Goal: Task Accomplishment & Management: Manage account settings

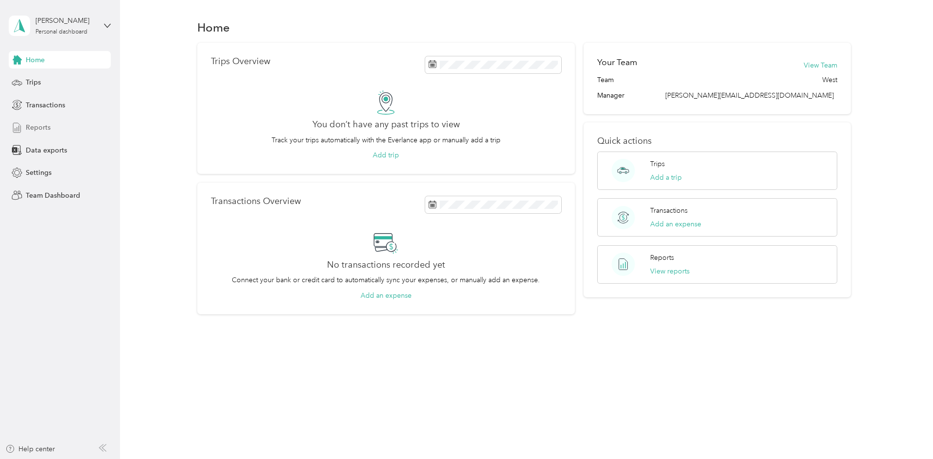
click at [35, 127] on span "Reports" at bounding box center [38, 127] width 25 height 10
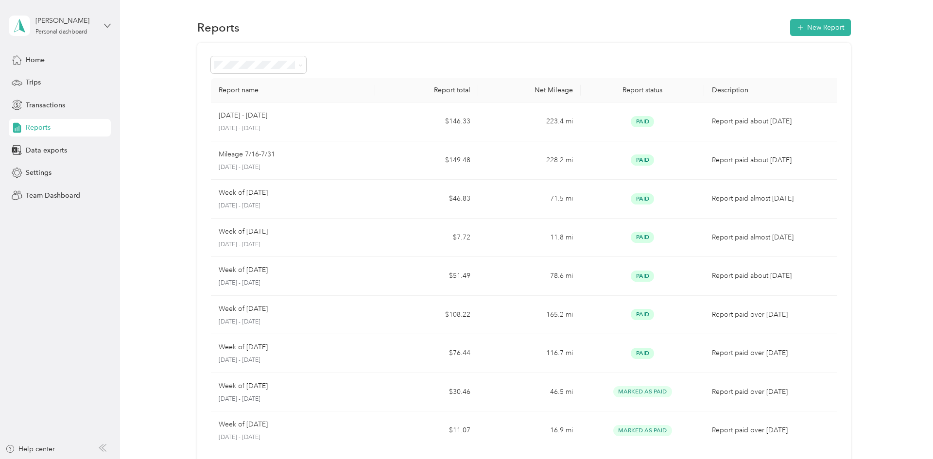
click at [108, 23] on icon at bounding box center [107, 25] width 7 height 7
click at [61, 78] on div "Team dashboard" at bounding box center [43, 74] width 52 height 10
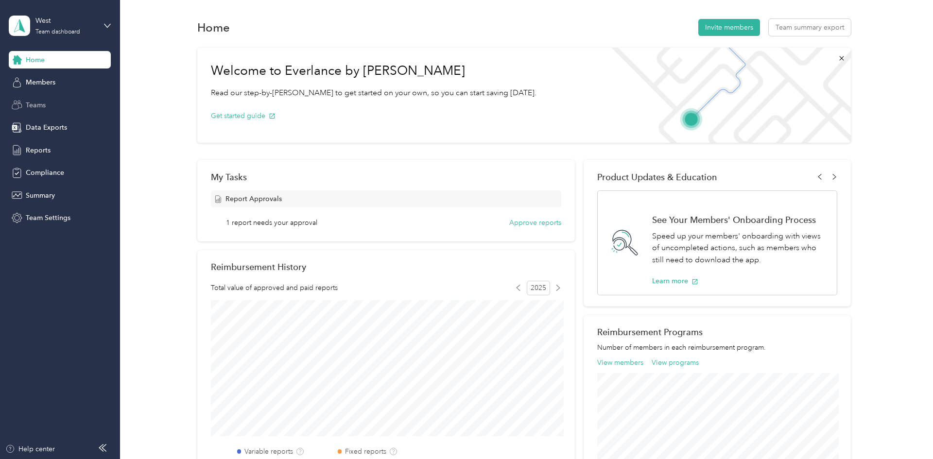
click at [42, 108] on span "Teams" at bounding box center [36, 105] width 20 height 10
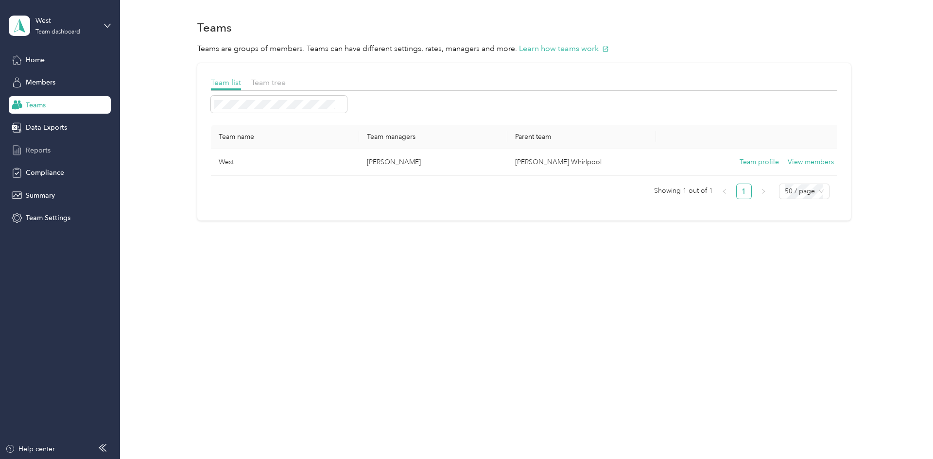
click at [39, 152] on span "Reports" at bounding box center [38, 150] width 25 height 10
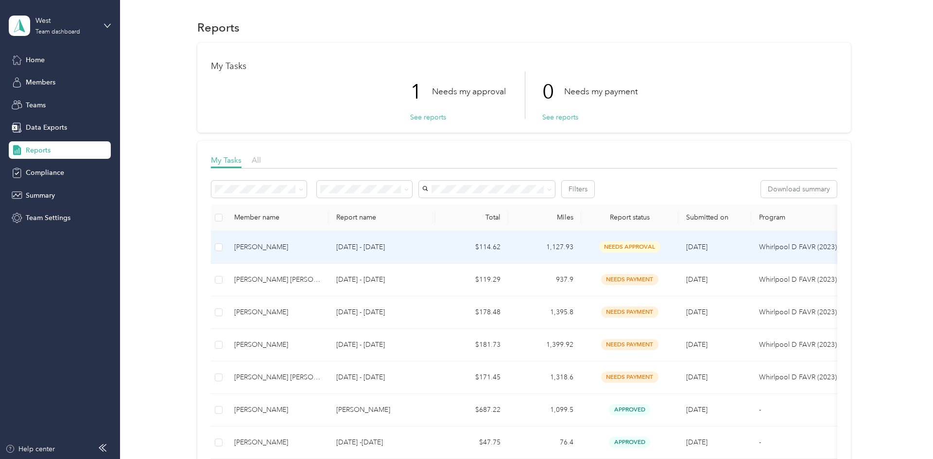
click at [365, 250] on p "[DATE] - [DATE]" at bounding box center [381, 247] width 91 height 11
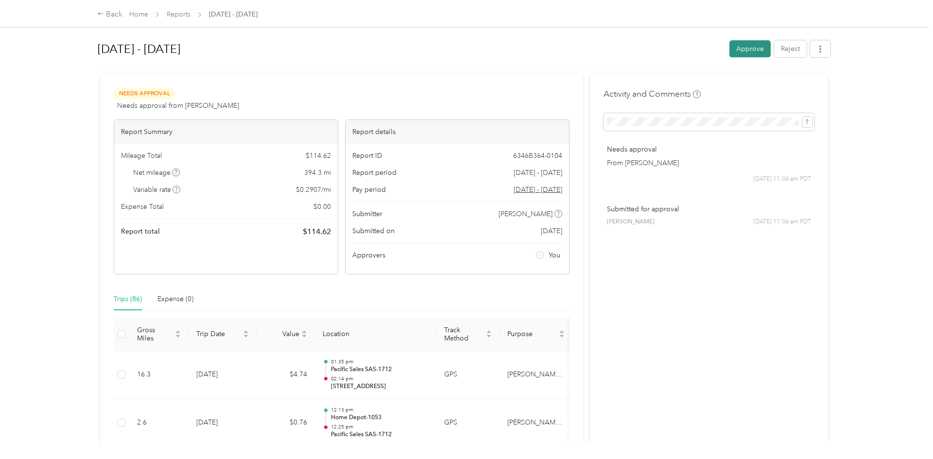
click at [761, 47] on button "Approve" at bounding box center [749, 48] width 41 height 17
